Goal: Navigation & Orientation: Find specific page/section

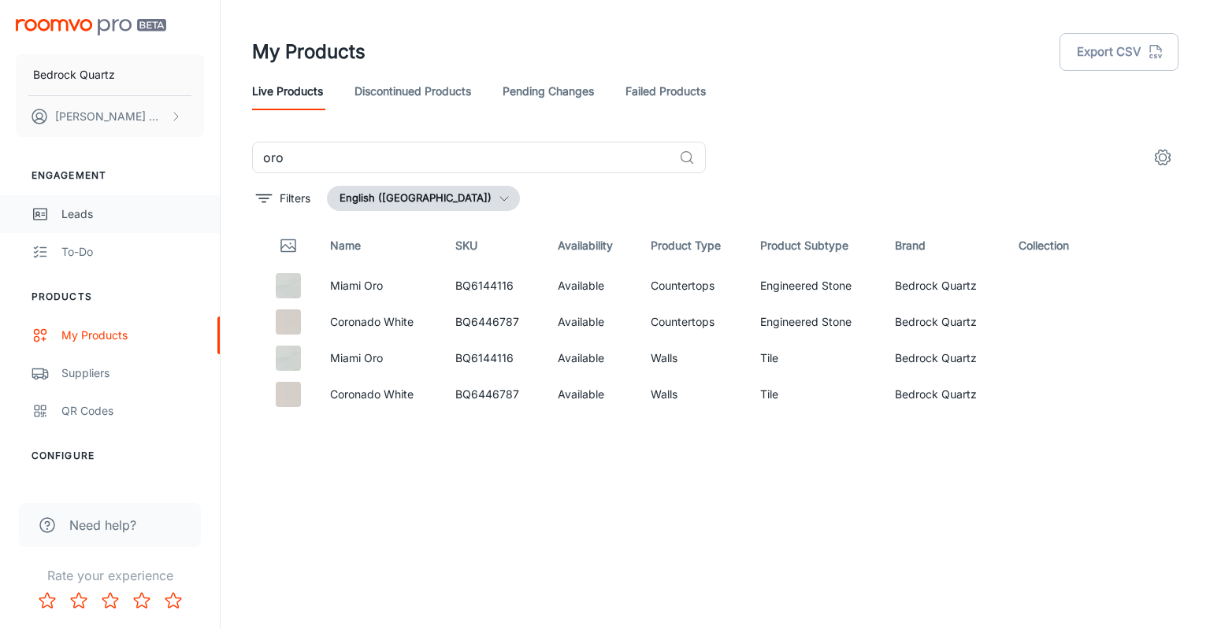
click at [76, 210] on div "Leads" at bounding box center [132, 214] width 143 height 17
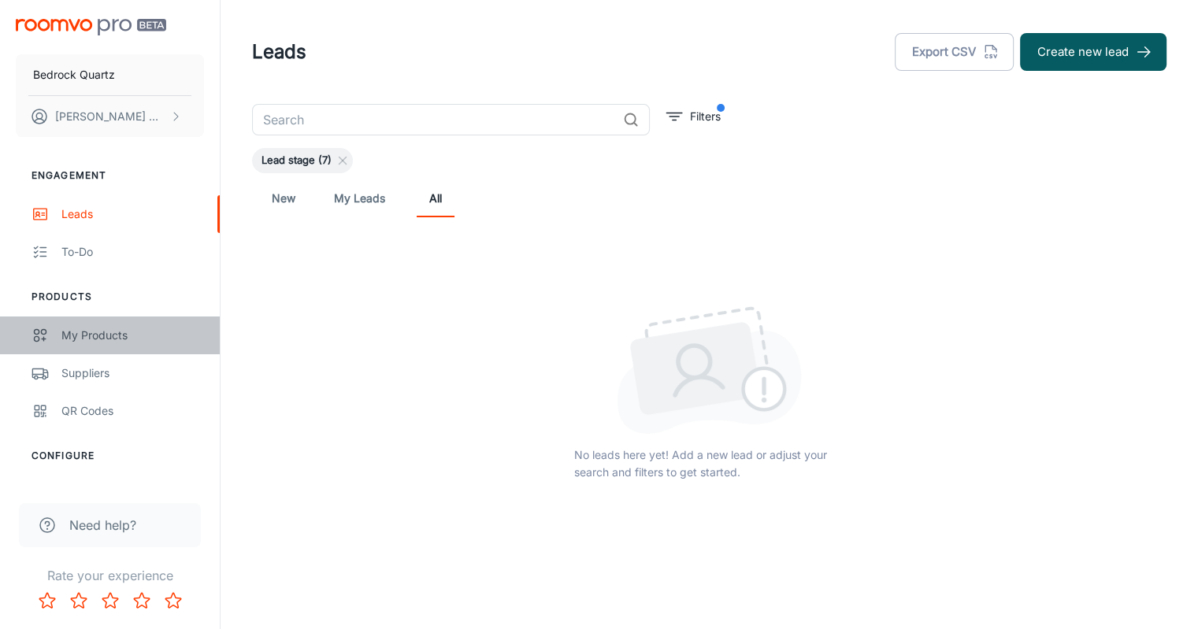
click at [127, 332] on div "My Products" at bounding box center [132, 335] width 143 height 17
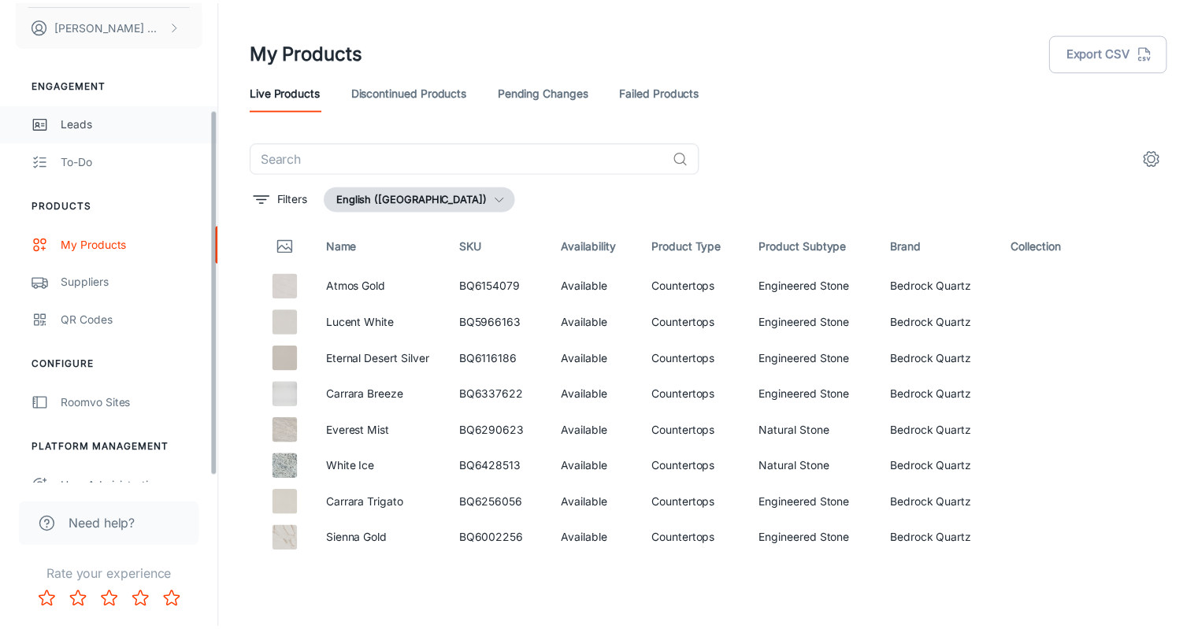
scroll to position [150, 0]
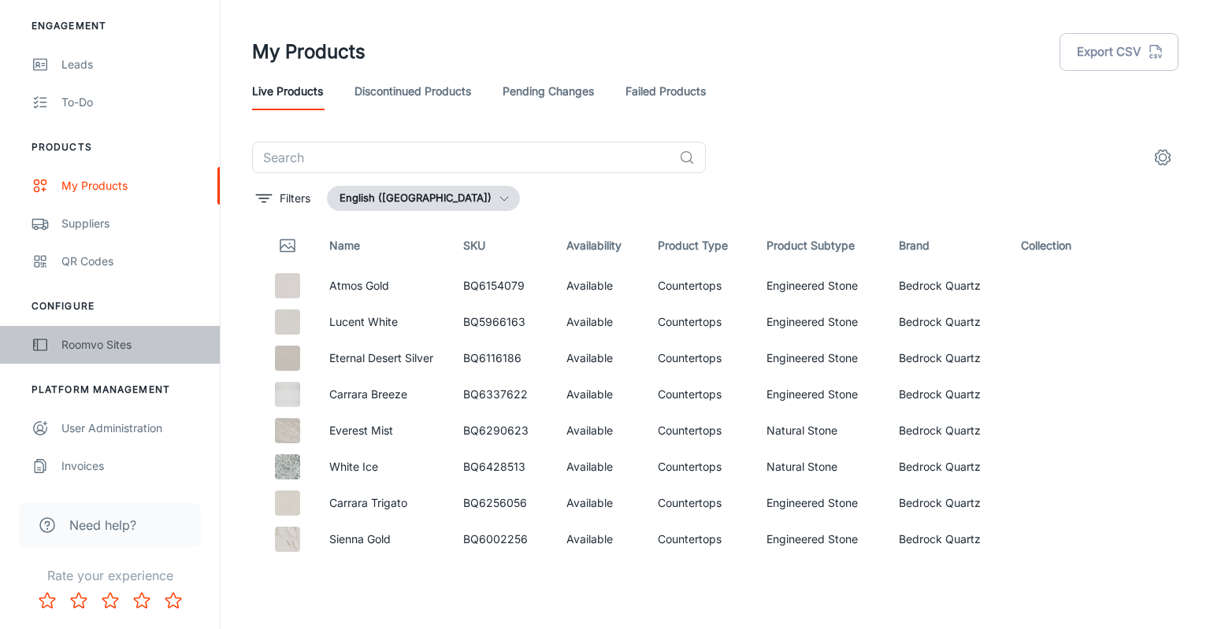
click at [143, 353] on link "Roomvo Sites" at bounding box center [110, 345] width 220 height 38
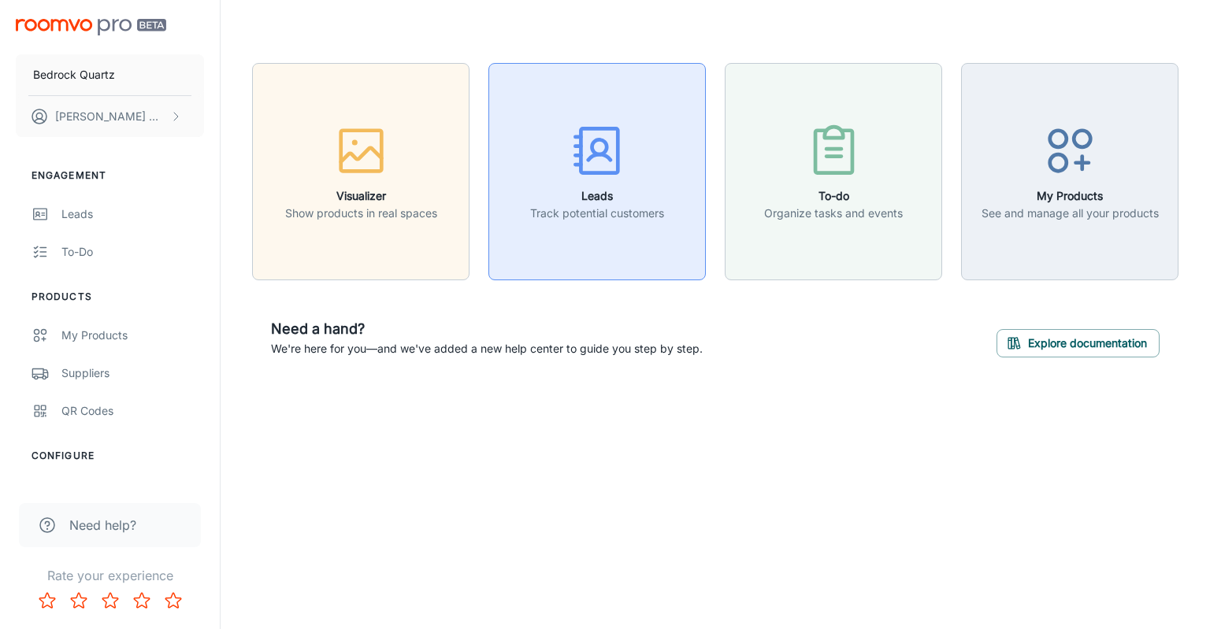
click at [589, 217] on p "Track potential customers" at bounding box center [597, 213] width 134 height 17
